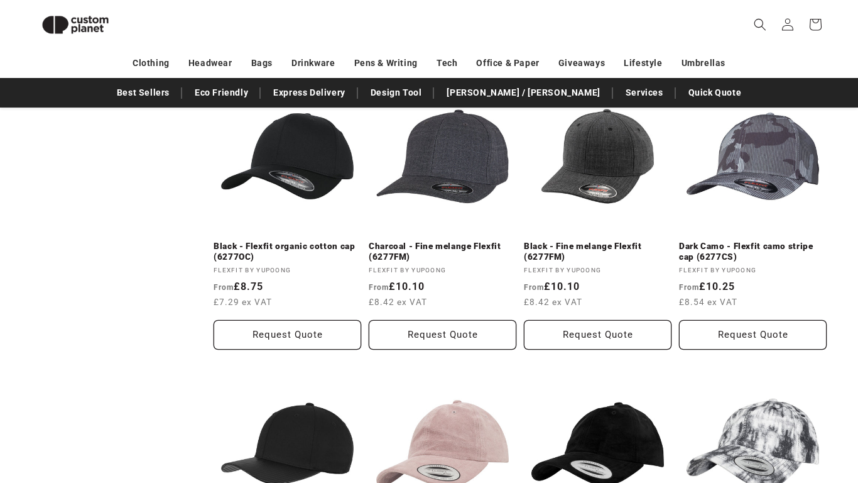
scroll to position [787, 0]
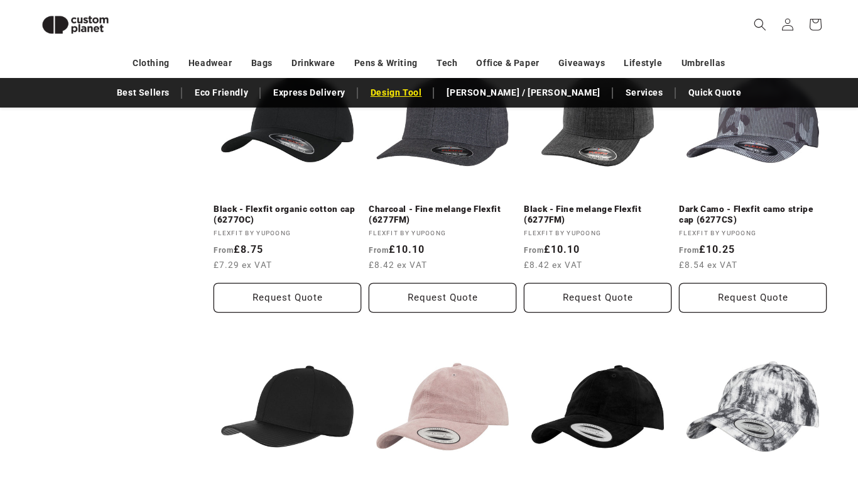
click at [429, 90] on link "Design Tool" at bounding box center [396, 93] width 64 height 22
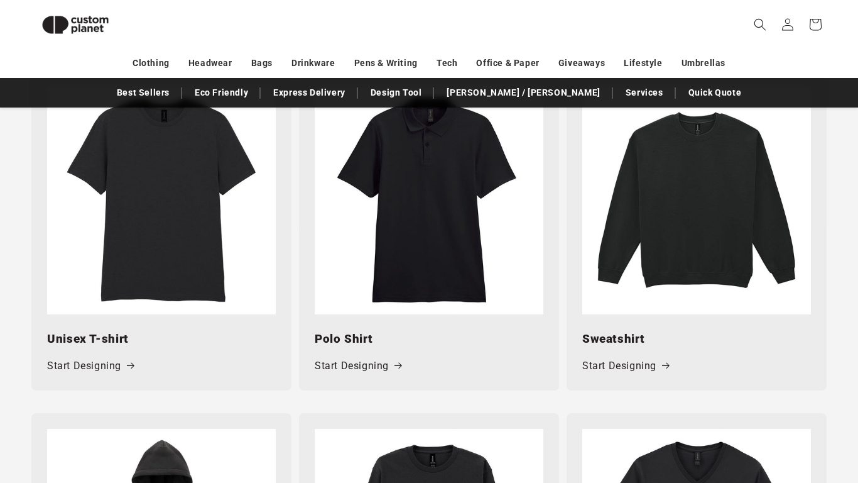
scroll to position [626, 0]
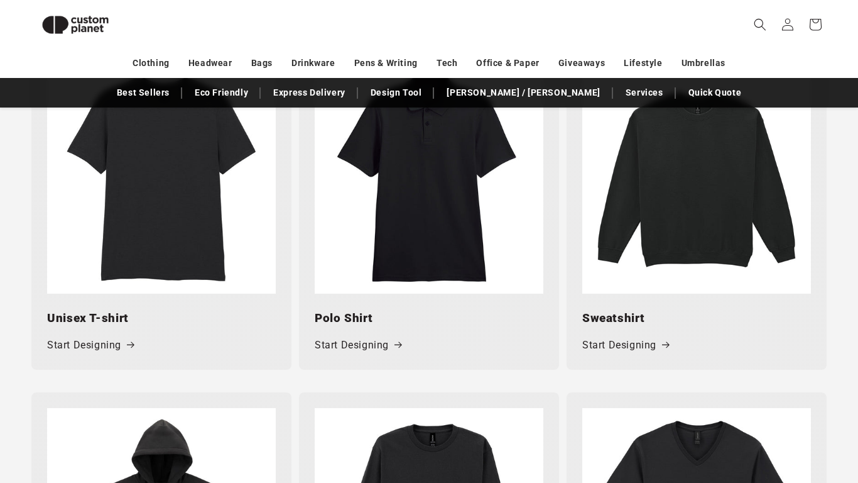
click at [676, 181] on img at bounding box center [696, 179] width 229 height 229
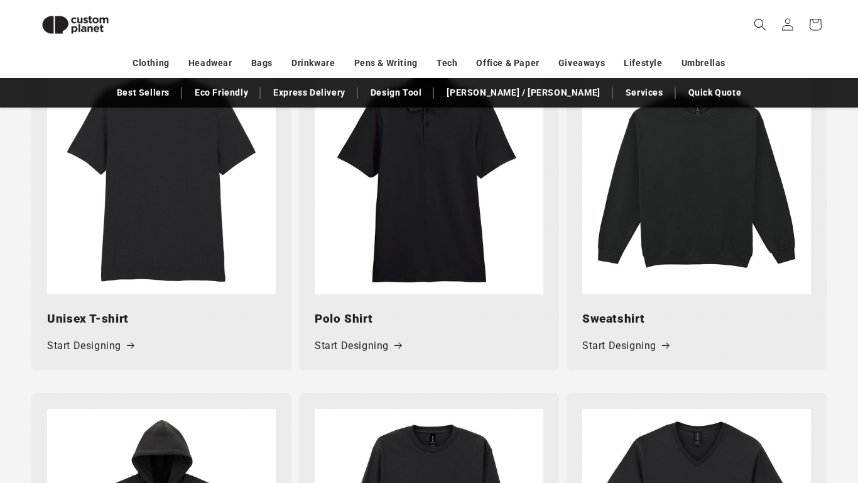
click at [681, 231] on img at bounding box center [696, 179] width 229 height 229
click at [645, 345] on link "Start Designing" at bounding box center [625, 346] width 87 height 18
click at [621, 344] on link "Start Designing" at bounding box center [625, 346] width 87 height 18
